Goal: Task Accomplishment & Management: Complete application form

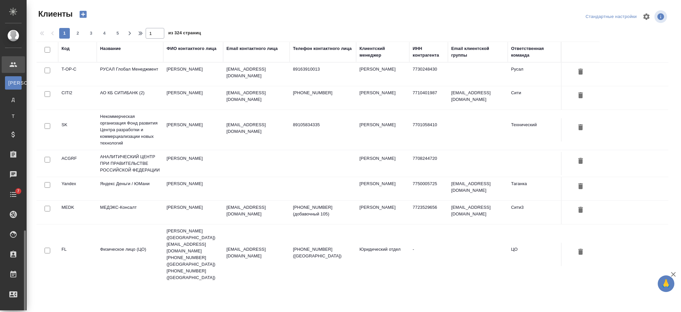
select select "RU"
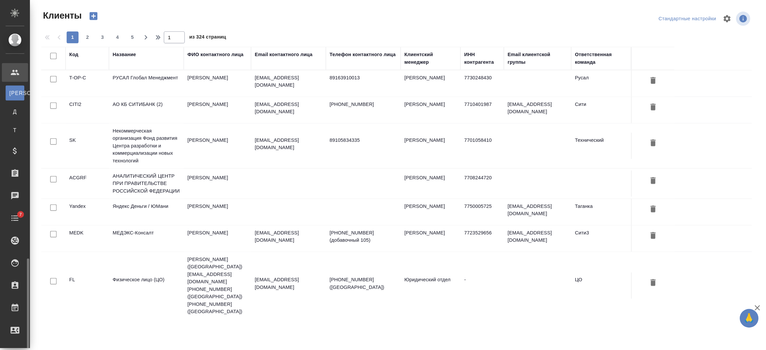
scroll to position [121, 0]
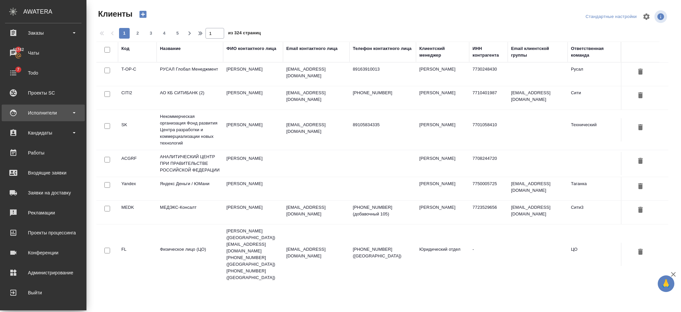
click at [51, 117] on div "Исполнители" at bounding box center [43, 113] width 76 height 10
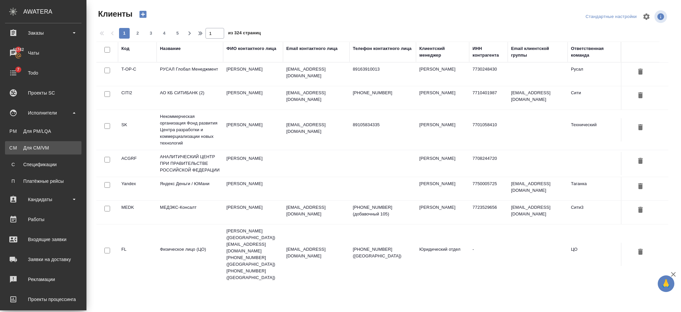
click at [43, 146] on div "Для CM/VM" at bounding box center [43, 147] width 70 height 7
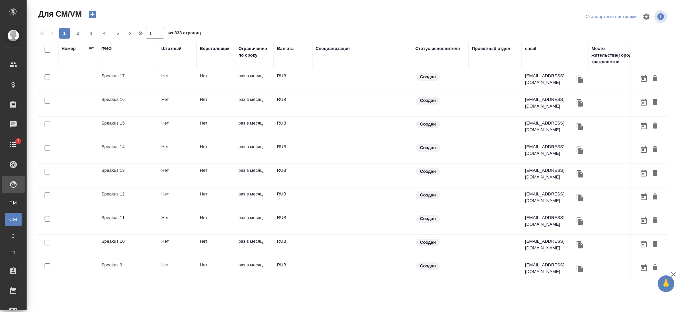
click at [88, 14] on icon "button" at bounding box center [92, 14] width 9 height 9
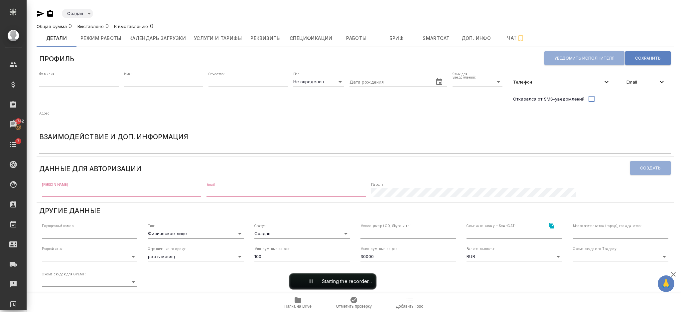
click at [55, 82] on input "text" at bounding box center [78, 81] width 79 height 9
type input "е"
click at [304, 284] on div "00:05" at bounding box center [335, 281] width 92 height 16
click at [301, 280] on button "End recording" at bounding box center [297, 281] width 12 height 12
click at [60, 82] on input "text" at bounding box center [78, 81] width 79 height 9
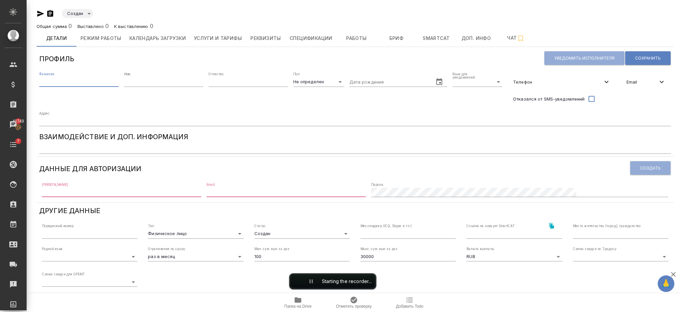
click at [50, 82] on input "text" at bounding box center [78, 81] width 79 height 9
type input "t"
click at [132, 83] on input "text" at bounding box center [163, 81] width 79 height 9
drag, startPoint x: 87, startPoint y: 85, endPoint x: 82, endPoint y: 85, distance: 5.0
click at [87, 85] on input "test" at bounding box center [78, 81] width 79 height 9
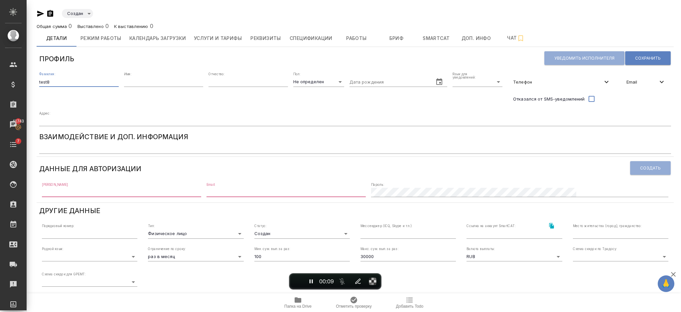
type input "test8"
click at [513, 79] on span "Телефон" at bounding box center [557, 81] width 89 height 7
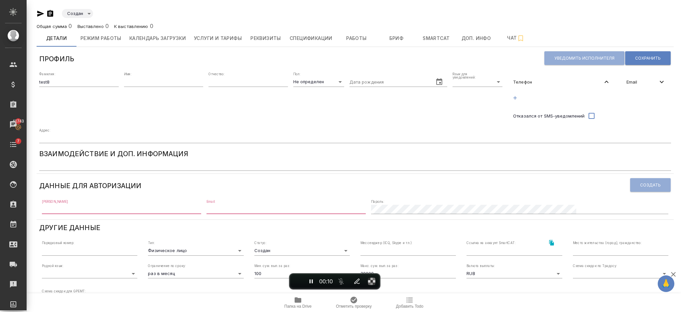
click at [433, 82] on body "🙏 .cls-1 fill:#fff; AWATERA Semenets Irina Клиенты Спецификации Заказы 41743 Ча…" at bounding box center [340, 182] width 681 height 365
click at [414, 82] on li "Русский" at bounding box center [418, 81] width 50 height 11
type input "RU"
click at [626, 80] on span "Email" at bounding box center [641, 81] width 31 height 7
click at [625, 95] on icon "button" at bounding box center [628, 98] width 6 height 6
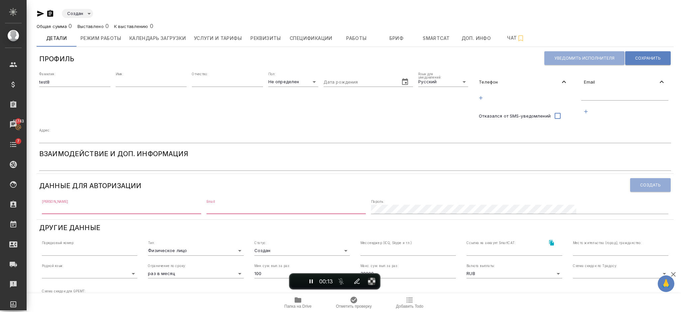
click at [589, 93] on input "text" at bounding box center [624, 96] width 87 height 8
drag, startPoint x: 539, startPoint y: 95, endPoint x: 548, endPoint y: 93, distance: 9.1
click at [539, 95] on div at bounding box center [523, 97] width 100 height 17
click at [596, 93] on input "text" at bounding box center [624, 96] width 87 height 8
click at [560, 96] on div at bounding box center [523, 97] width 100 height 17
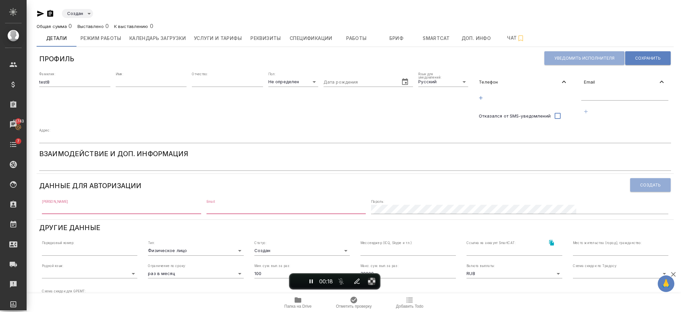
click at [583, 109] on icon "button" at bounding box center [586, 111] width 6 height 6
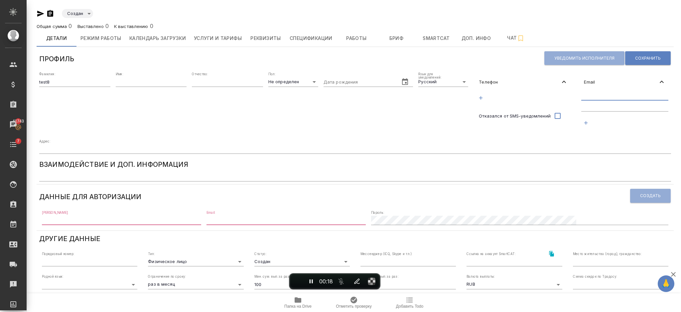
click at [584, 96] on input "text" at bounding box center [624, 96] width 87 height 8
click at [559, 129] on div "Телефон Отказался от SMS-уведомлений" at bounding box center [523, 103] width 100 height 62
click at [638, 105] on input "text" at bounding box center [624, 107] width 87 height 8
drag, startPoint x: 548, startPoint y: 139, endPoint x: 584, endPoint y: 124, distance: 39.1
click at [550, 138] on div "Фамилия: test8 Имя: Отчество: Пол: Не определен none Дата рождения Язык для уве…" at bounding box center [355, 112] width 637 height 87
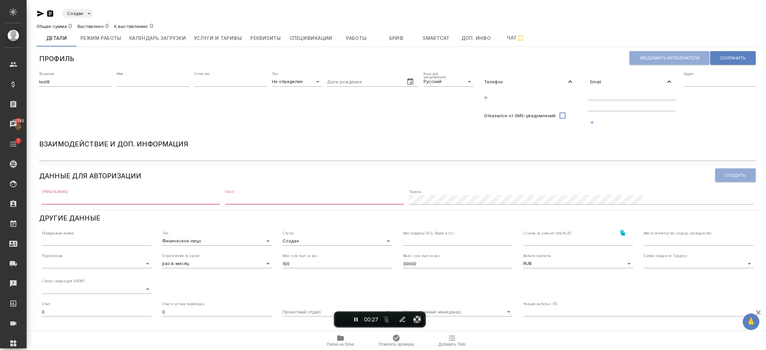
click at [681, 115] on div "Адрес:" at bounding box center [720, 103] width 72 height 62
click at [337, 311] on button "End recording" at bounding box center [342, 320] width 12 height 12
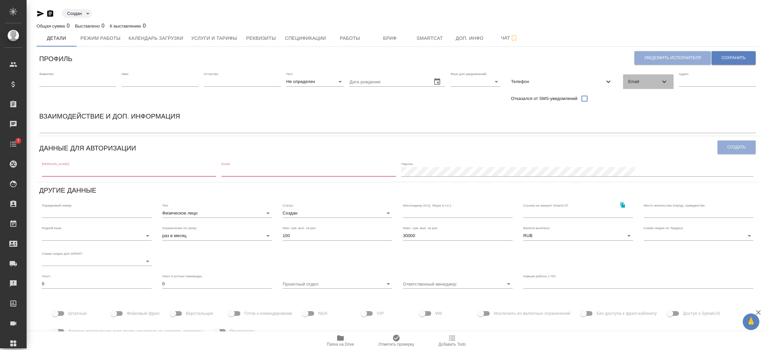
click at [656, 88] on div "Email" at bounding box center [648, 81] width 51 height 15
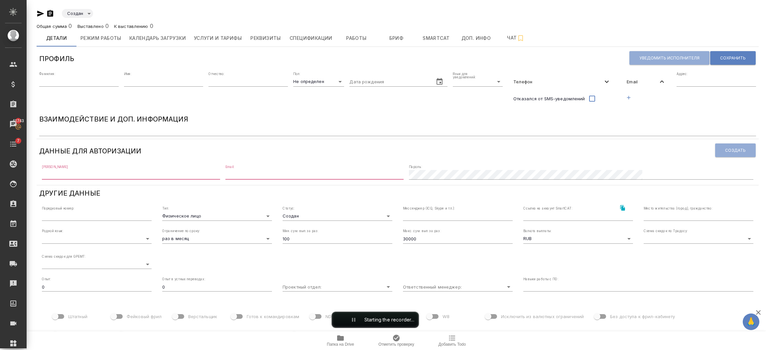
click at [66, 84] on input "text" at bounding box center [78, 81] width 79 height 9
type input "test8"
click at [450, 79] on body "🙏 .cls-1 fill:#fff; AWATERA Semenets Irina Клиенты Спецификации Заказы 41743 Ча…" at bounding box center [383, 202] width 766 height 404
click at [454, 82] on li "Русский" at bounding box center [475, 81] width 50 height 11
type input "RU"
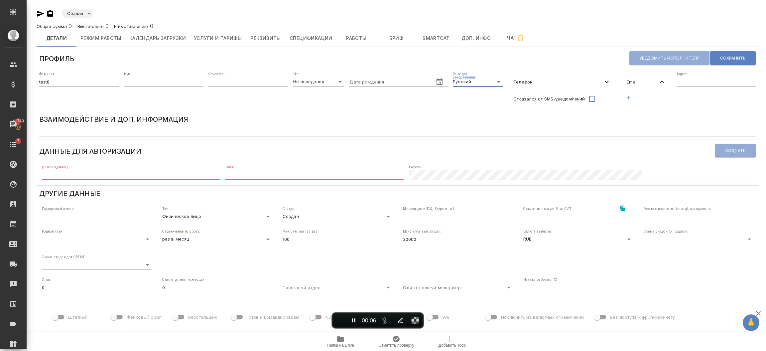
click at [632, 95] on icon "button" at bounding box center [629, 98] width 6 height 6
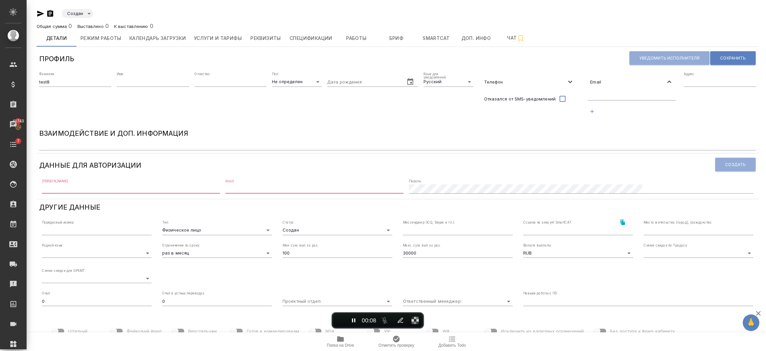
click at [636, 98] on input "text" at bounding box center [631, 96] width 88 height 8
type input "тест@mail.ru"
click at [643, 112] on div "тест@mail.ru" at bounding box center [631, 104] width 93 height 31
drag, startPoint x: 726, startPoint y: 59, endPoint x: 528, endPoint y: 117, distance: 206.4
click at [727, 59] on span "Сохранить" at bounding box center [733, 58] width 26 height 6
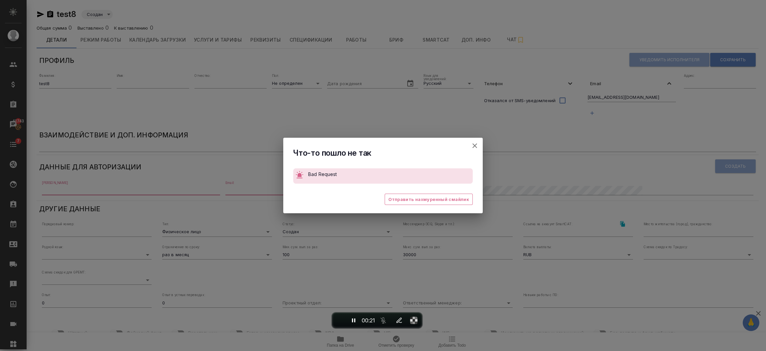
click at [479, 145] on button "Штатный" at bounding box center [475, 146] width 16 height 16
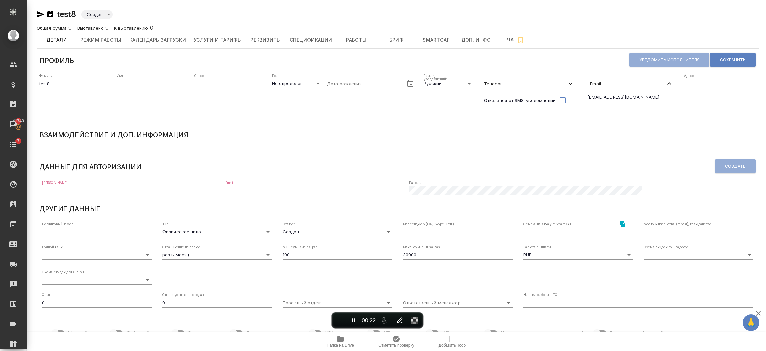
click at [161, 186] on input "text" at bounding box center [131, 190] width 178 height 9
type input "test8"
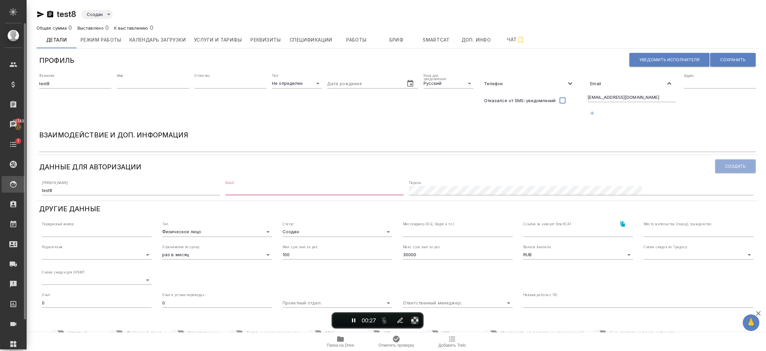
drag, startPoint x: 119, startPoint y: 180, endPoint x: 13, endPoint y: 180, distance: 105.7
click at [14, 180] on div ".cls-1 fill:#fff; AWATERA Semenets Irina Клиенты Спецификации Заказы 41743 Чаты…" at bounding box center [383, 175] width 766 height 351
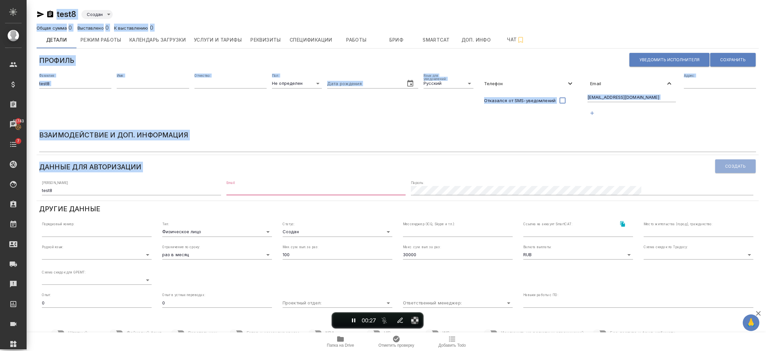
click at [77, 193] on input "test8" at bounding box center [131, 190] width 179 height 9
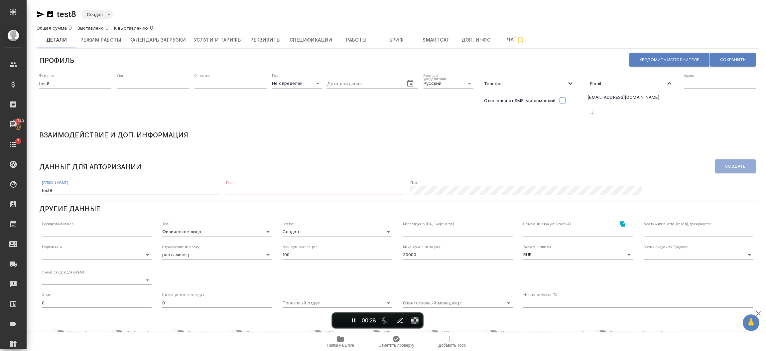
drag, startPoint x: 77, startPoint y: 193, endPoint x: 59, endPoint y: 189, distance: 19.0
click at [47, 193] on input "test8" at bounding box center [131, 190] width 179 height 9
click at [321, 187] on input "email" at bounding box center [315, 190] width 179 height 9
type input "test8"
drag, startPoint x: 317, startPoint y: 187, endPoint x: 267, endPoint y: 182, distance: 50.1
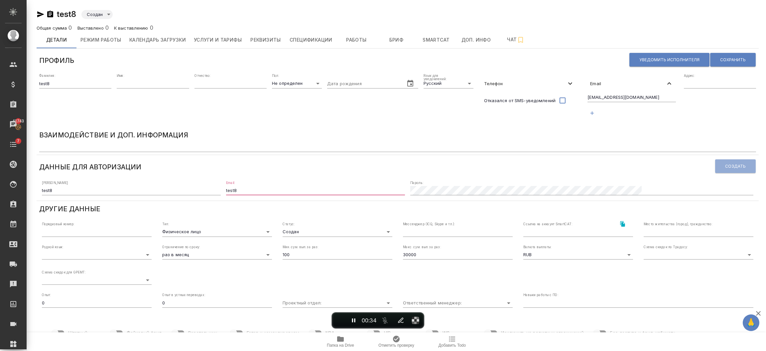
click at [267, 182] on div "Логин: test8 Email: test8 Пароль:" at bounding box center [397, 187] width 717 height 21
drag, startPoint x: 609, startPoint y: 98, endPoint x: 554, endPoint y: 98, distance: 55.2
click at [554, 98] on div "Фамилия: test8 Имя: Отчество: Пол: Не определен none Дата рождения Язык для уве…" at bounding box center [398, 99] width 722 height 56
click at [354, 182] on div "Email:" at bounding box center [315, 188] width 179 height 15
click at [350, 185] on div "Email:" at bounding box center [315, 188] width 179 height 15
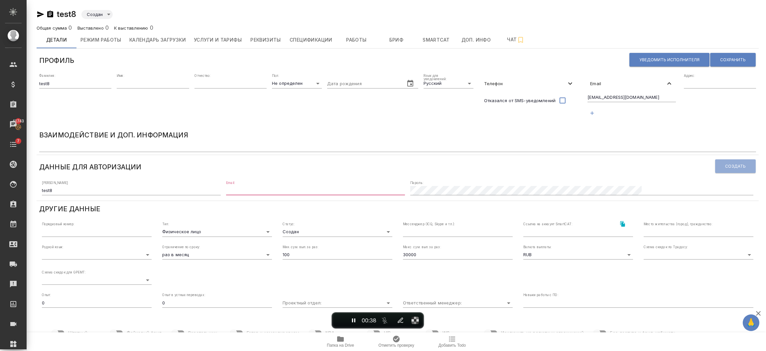
click at [352, 188] on input "email" at bounding box center [315, 190] width 179 height 9
paste input "тест@mail.ru"
type input "тест@mail.ru"
click at [738, 166] on span "Создать" at bounding box center [735, 166] width 21 height 6
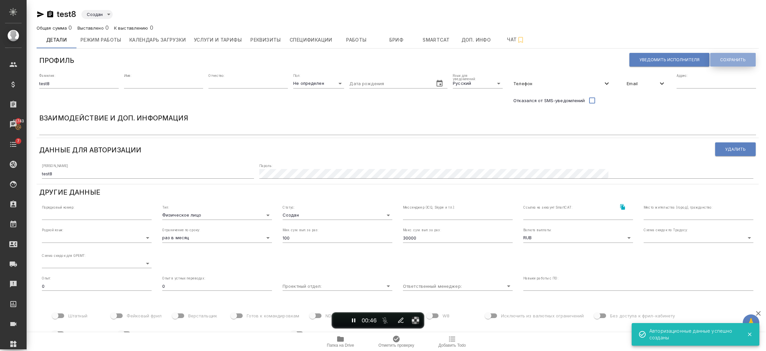
click at [721, 62] on span "Сохранить" at bounding box center [733, 60] width 26 height 6
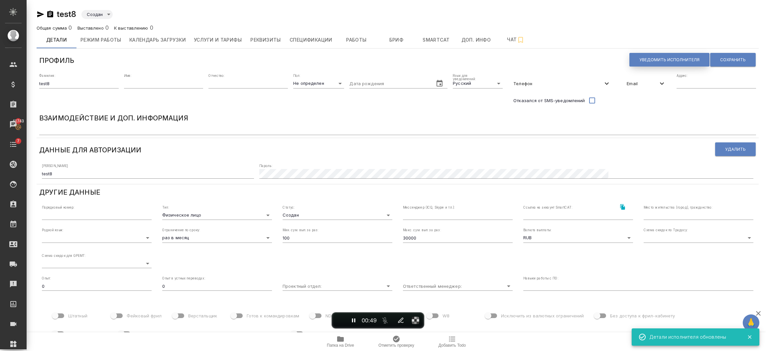
click at [656, 61] on span "Уведомить исполнителя" at bounding box center [669, 60] width 60 height 6
type textarea "Добрый день, ! Ознакомиться с подробной информацией по выполненным работам Вы м…"
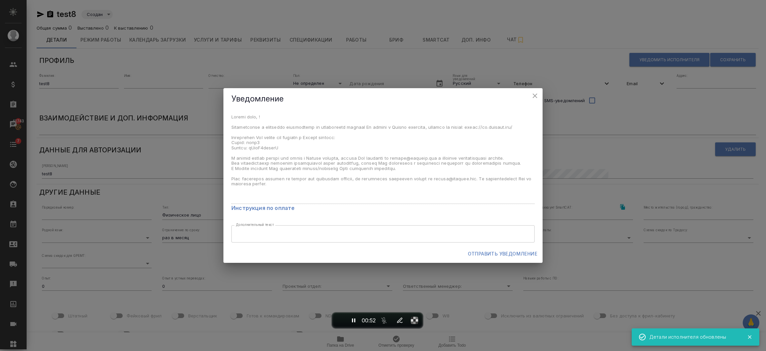
click at [287, 150] on div "x Инструкция по оплате Дополнительный текст x Дополнительный текст" at bounding box center [382, 177] width 319 height 135
drag, startPoint x: 231, startPoint y: 147, endPoint x: 224, endPoint y: 143, distance: 7.7
click at [230, 145] on div "x Инструкция по оплате Дополнительный текст x Дополнительный текст" at bounding box center [382, 177] width 319 height 135
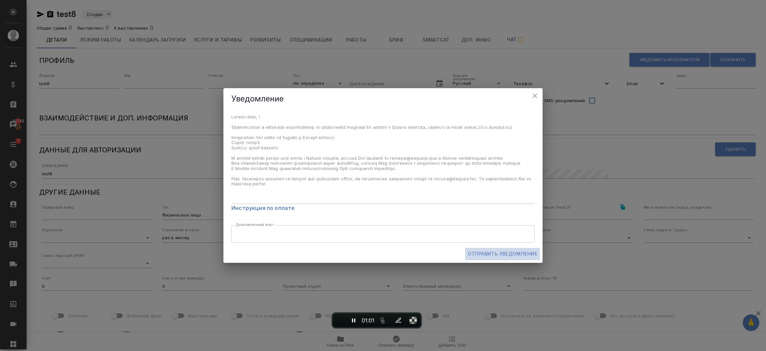
click at [468, 251] on span "Отправить уведомление" at bounding box center [502, 254] width 69 height 8
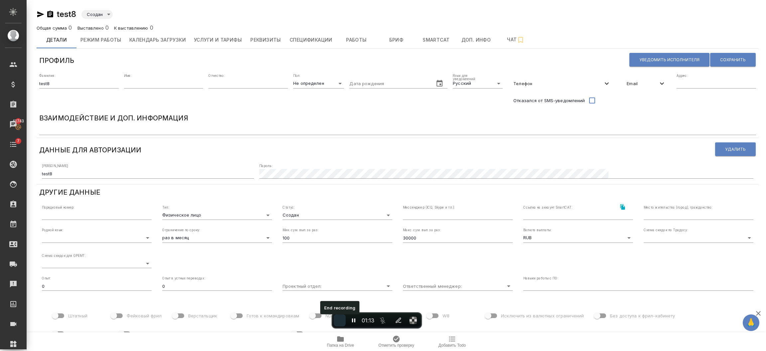
click at [335, 319] on button "End recording" at bounding box center [340, 320] width 12 height 12
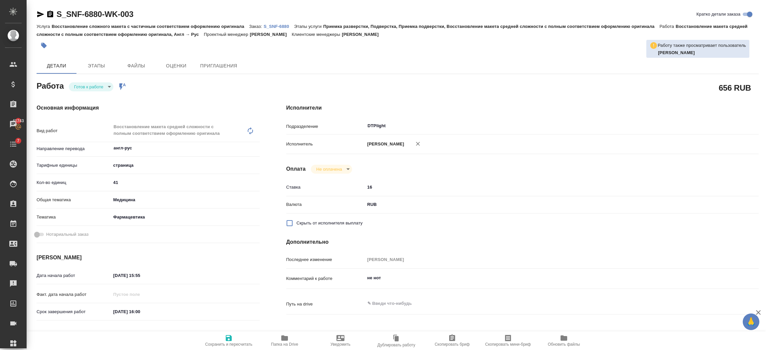
click at [271, 24] on p "S_SNF-6880" at bounding box center [279, 26] width 31 height 5
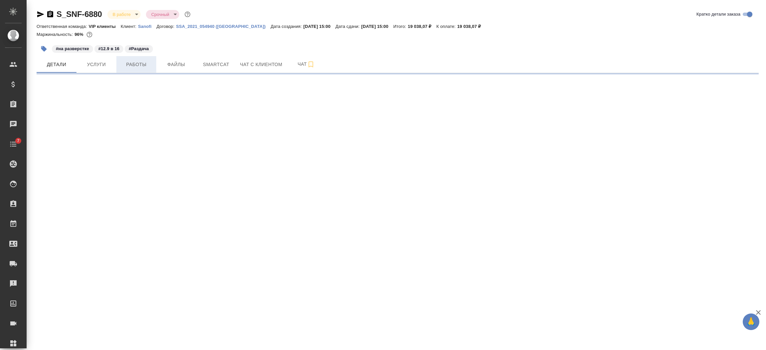
click at [135, 63] on span "Работы" at bounding box center [136, 65] width 32 height 8
select select "RU"
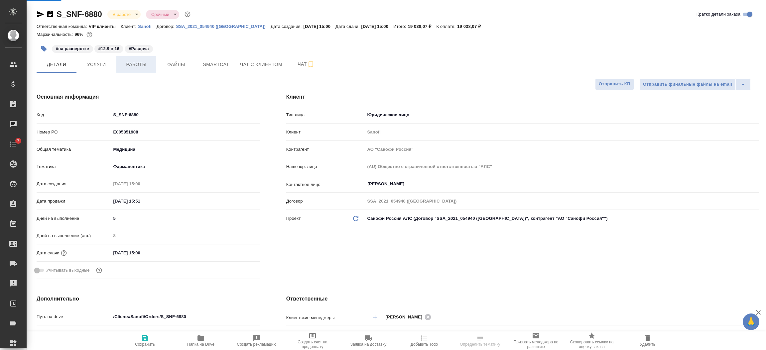
type textarea "x"
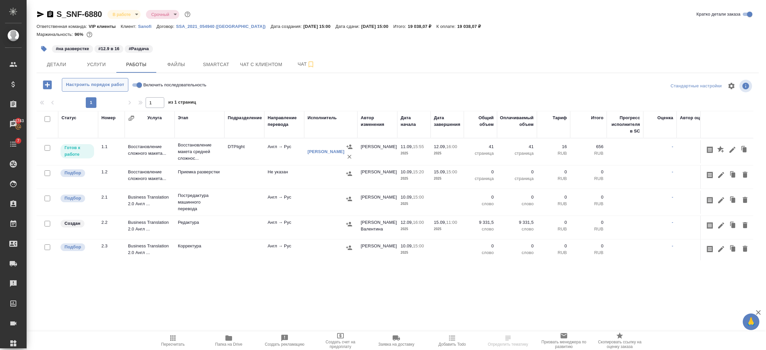
click at [111, 83] on span "Настроить порядок работ" at bounding box center [94, 85] width 59 height 8
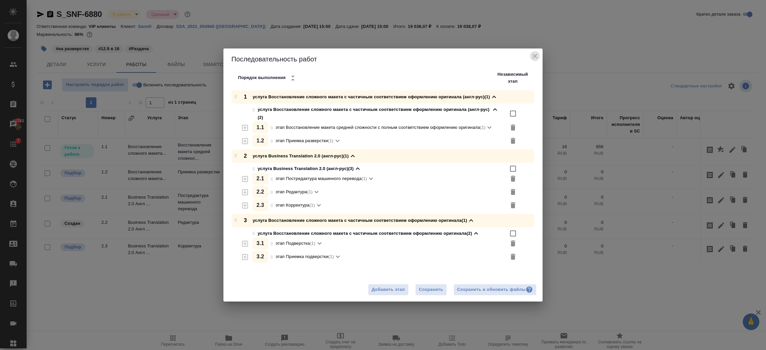
click at [531, 55] on icon "close" at bounding box center [535, 56] width 8 height 8
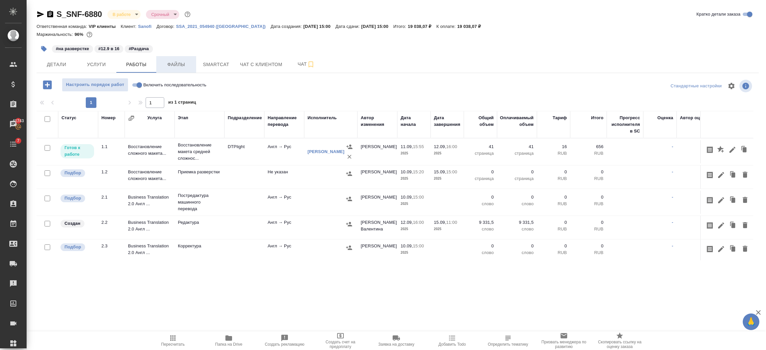
click at [183, 62] on span "Файлы" at bounding box center [176, 65] width 32 height 8
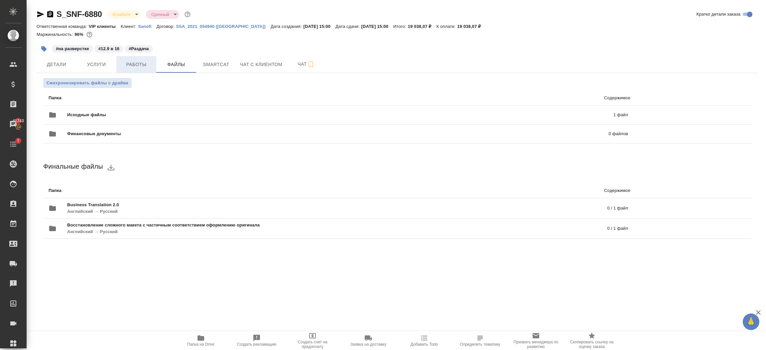
click at [137, 67] on span "Работы" at bounding box center [136, 65] width 32 height 8
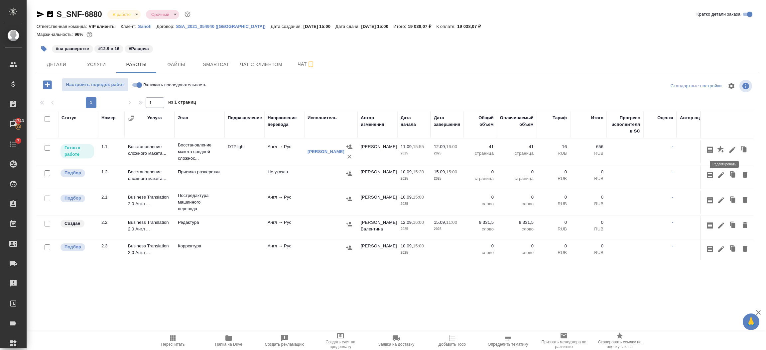
click at [728, 149] on icon "button" at bounding box center [732, 150] width 8 height 8
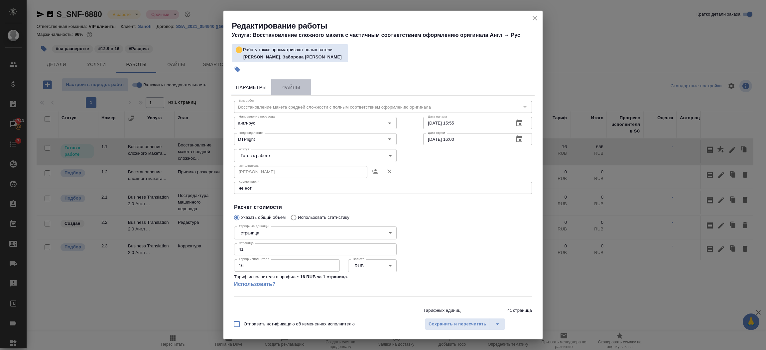
click at [302, 82] on button "Файлы" at bounding box center [291, 87] width 40 height 16
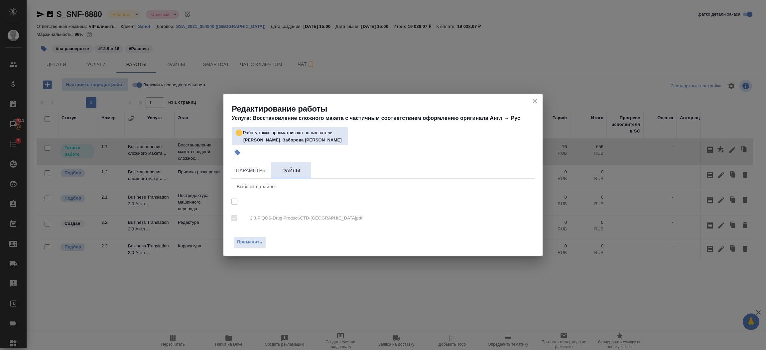
checkbox input "true"
click at [534, 102] on icon "close" at bounding box center [535, 101] width 5 height 5
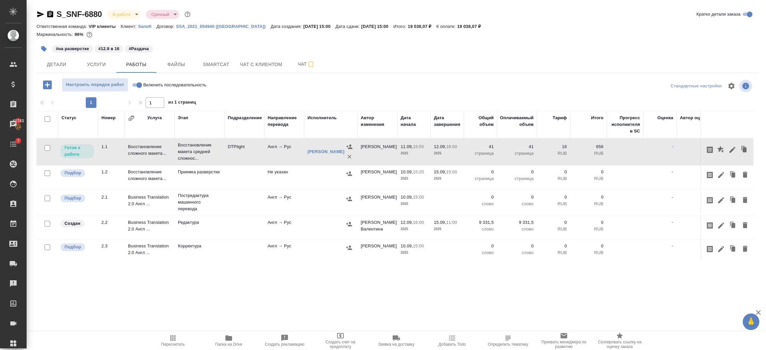
click at [208, 144] on p "Восстановление макета средней сложнос..." at bounding box center [199, 152] width 43 height 20
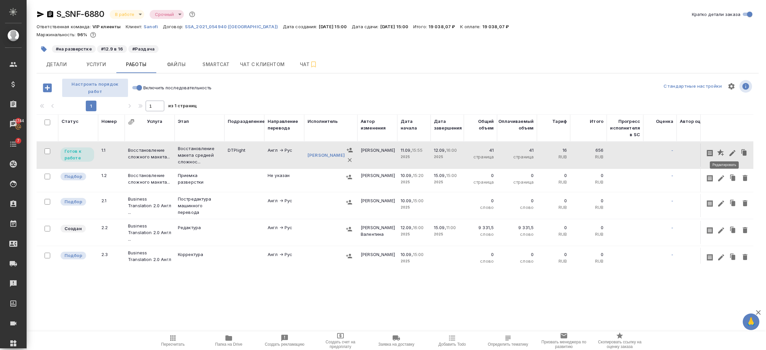
click at [729, 148] on button "button" at bounding box center [732, 153] width 11 height 13
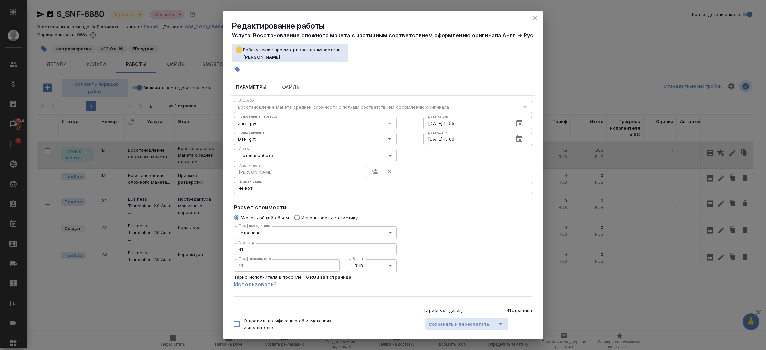
click at [284, 152] on body "🙏 .cls-1 fill:#fff; AWATERA Semenets Irina Клиенты Спецификации Заказы 41744 Ча…" at bounding box center [383, 202] width 766 height 404
click at [265, 165] on li "В работе" at bounding box center [313, 166] width 158 height 11
type input "inProgress"
click at [465, 322] on span "Сохранить и пересчитать" at bounding box center [459, 325] width 61 height 8
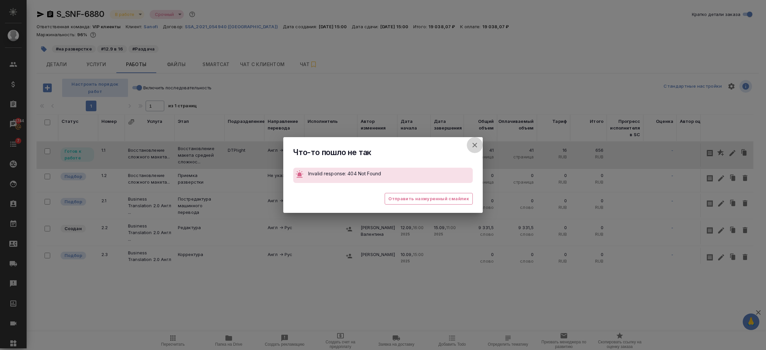
click at [478, 149] on icon "button" at bounding box center [475, 145] width 8 height 8
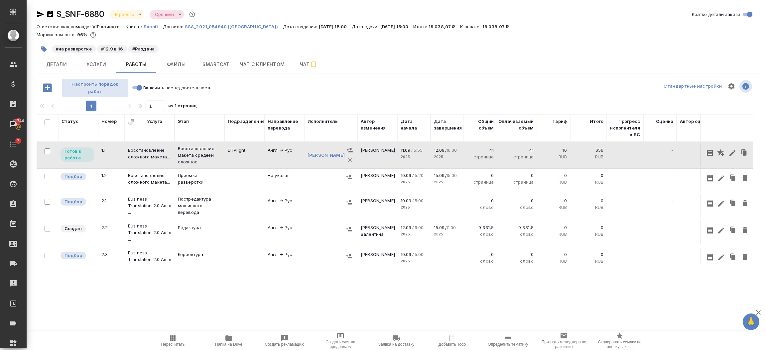
click at [471, 144] on div at bounding box center [383, 175] width 766 height 350
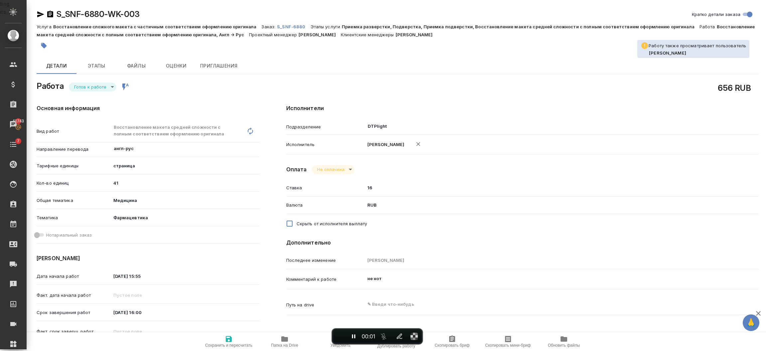
click at [95, 86] on body "🙏 .cls-1 fill:#fff; AWATERA [PERSON_NAME] Спецификации Заказы 41743 Чаты 7 Todo…" at bounding box center [383, 202] width 766 height 404
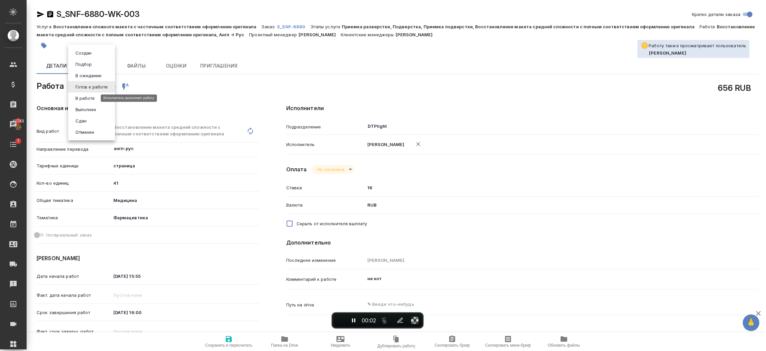
click at [90, 96] on button "В работе" at bounding box center [84, 97] width 23 height 7
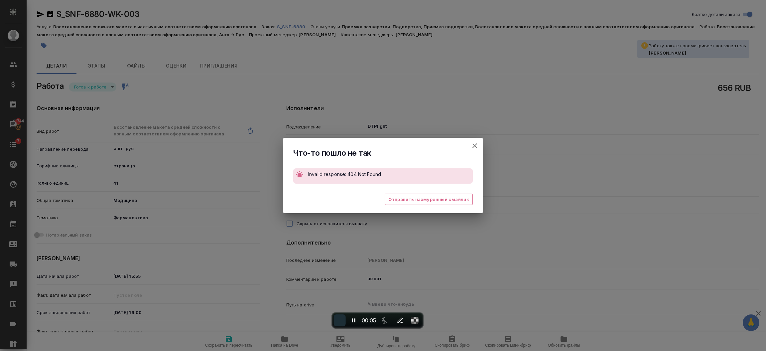
type textarea "x"
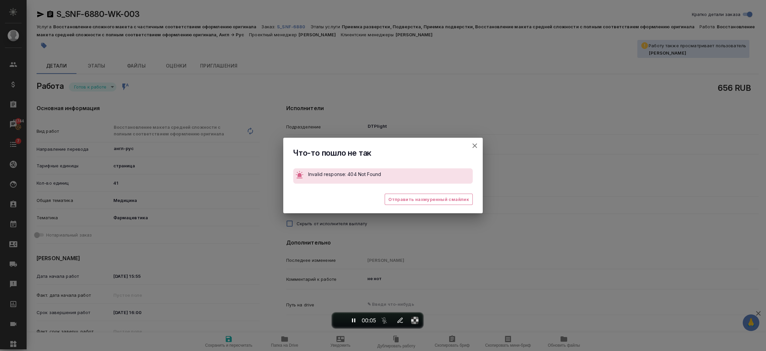
type textarea "x"
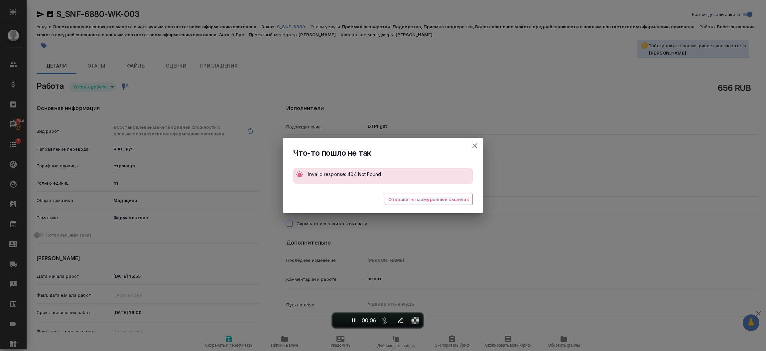
click at [474, 146] on icon "button" at bounding box center [474, 145] width 5 height 5
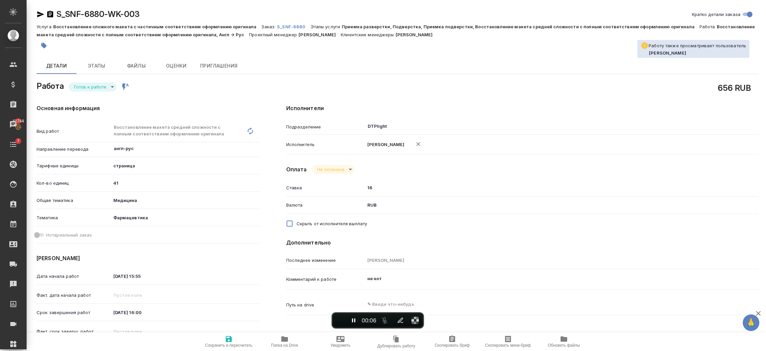
type textarea "x"
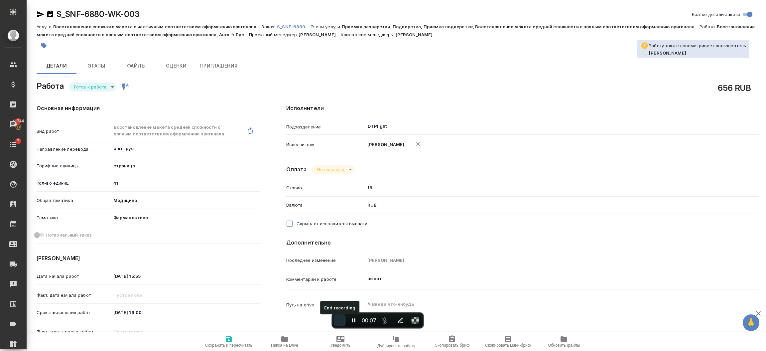
click at [340, 320] on span "End recording" at bounding box center [340, 320] width 0 height 0
type textarea "x"
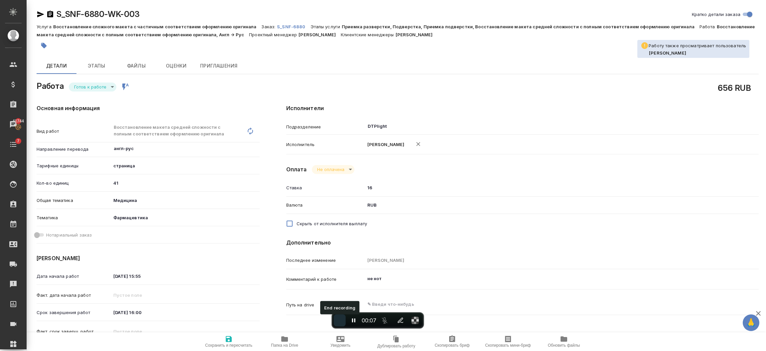
type textarea "x"
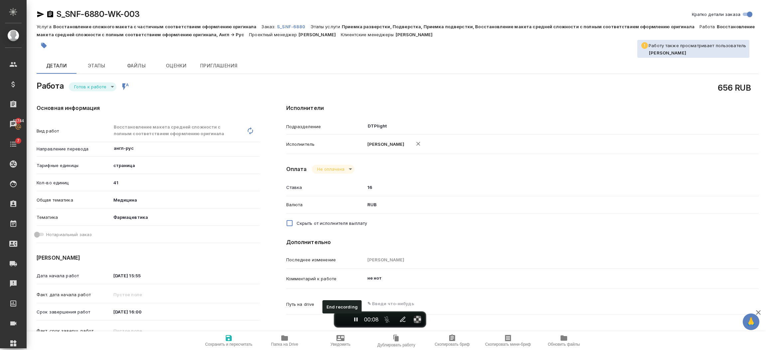
type textarea "x"
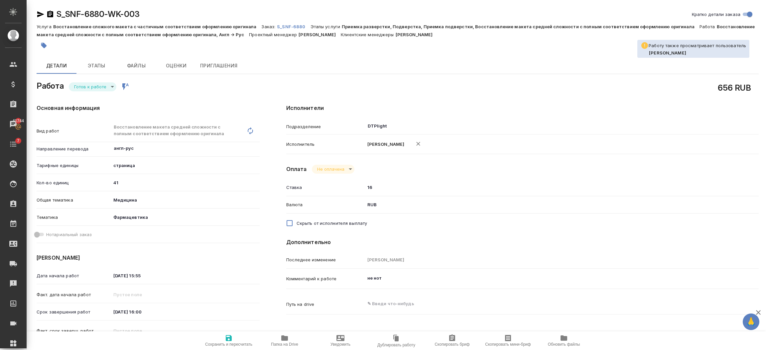
type textarea "x"
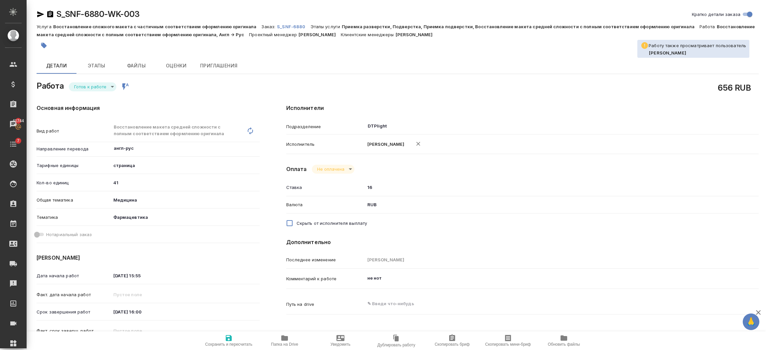
type textarea "x"
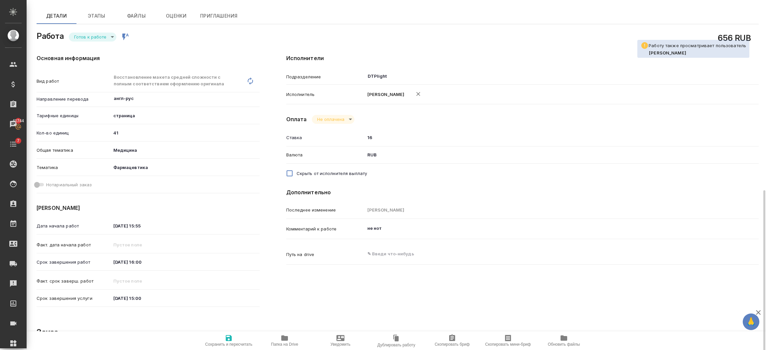
scroll to position [199, 0]
